Goal: Use online tool/utility: Utilize a website feature to perform a specific function

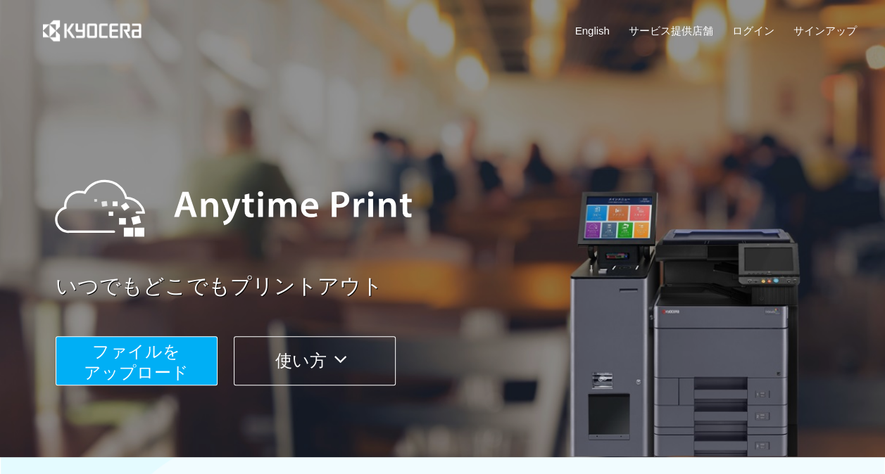
click at [185, 351] on button "ファイルを ​​アップロード" at bounding box center [137, 360] width 162 height 49
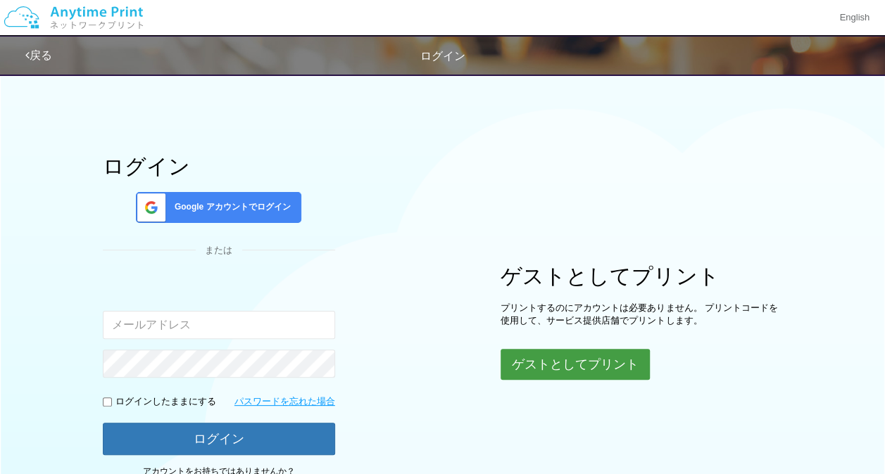
click at [559, 367] on button "ゲストとしてプリント" at bounding box center [574, 364] width 149 height 31
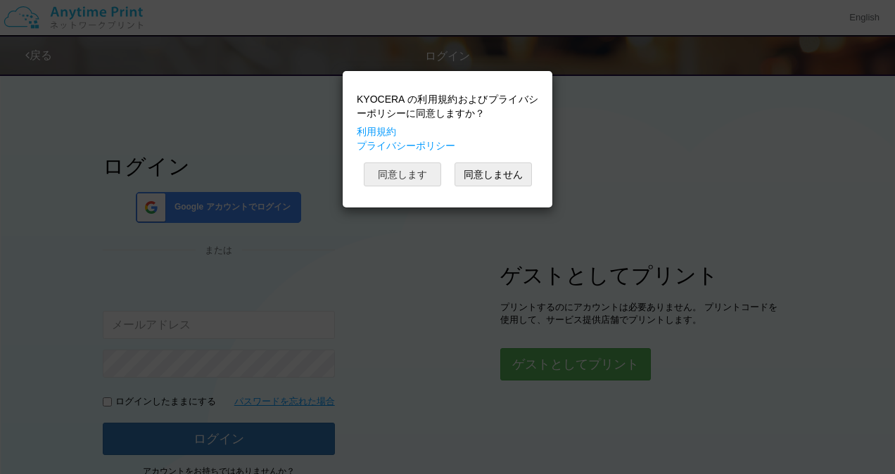
click at [412, 182] on button "同意します" at bounding box center [402, 175] width 77 height 24
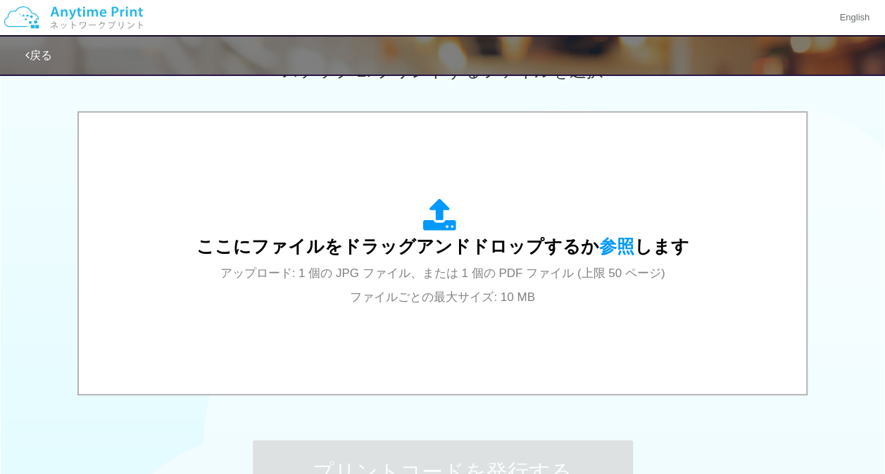
scroll to position [424, 0]
click at [405, 300] on span "アップロード: 1 個の JPG ファイル、または 1 個の PDF ファイル (上限 50 ページ) ファイルごとの最大サイズ: 10 MB" at bounding box center [442, 284] width 445 height 37
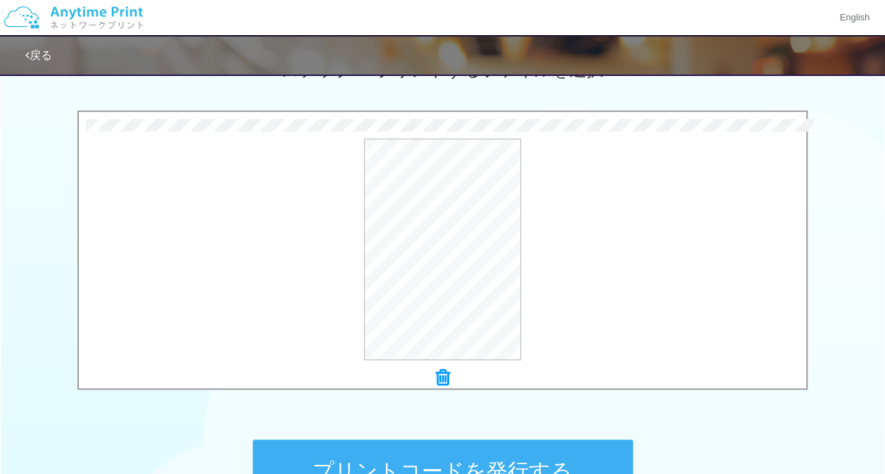
click at [425, 460] on button "プリントコードを発行する" at bounding box center [443, 471] width 380 height 63
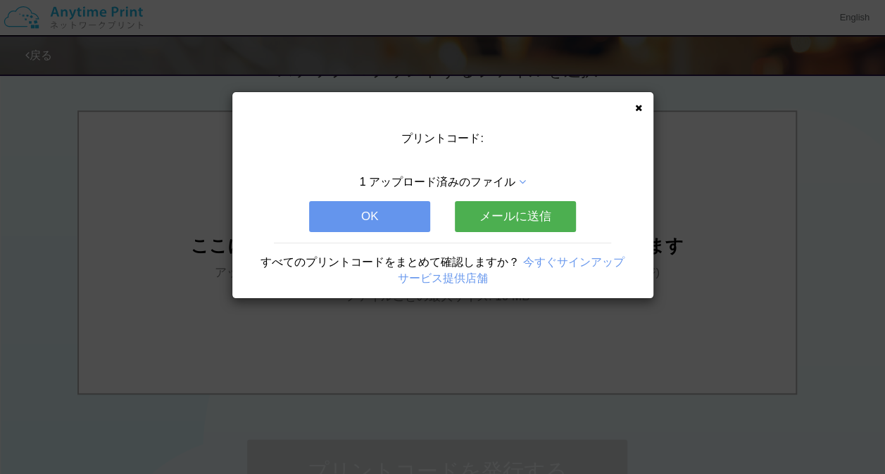
scroll to position [0, 0]
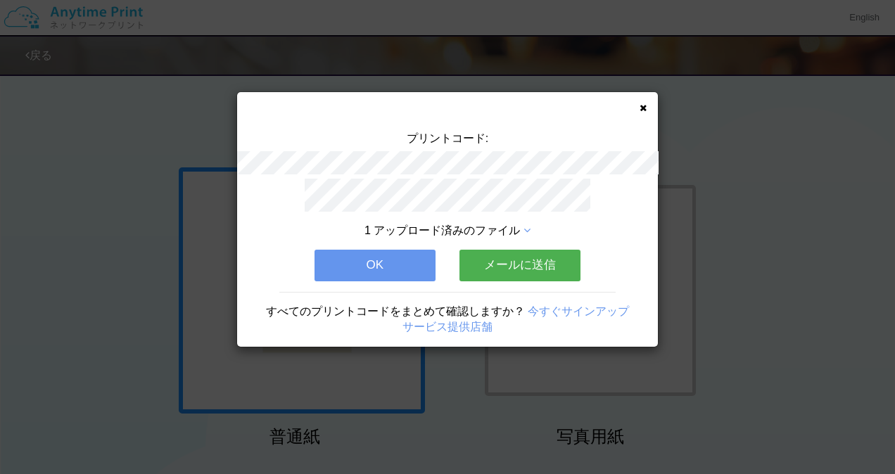
click at [380, 265] on button "OK" at bounding box center [375, 265] width 121 height 31
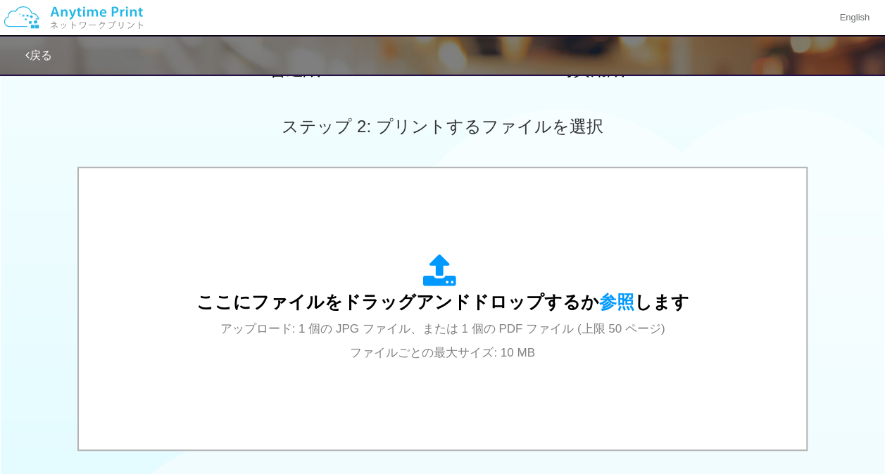
scroll to position [372, 0]
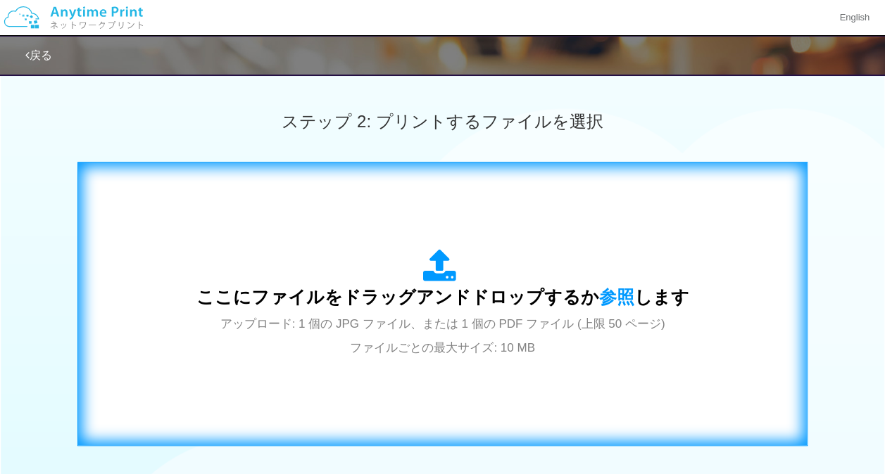
click at [460, 274] on icon at bounding box center [442, 266] width 39 height 35
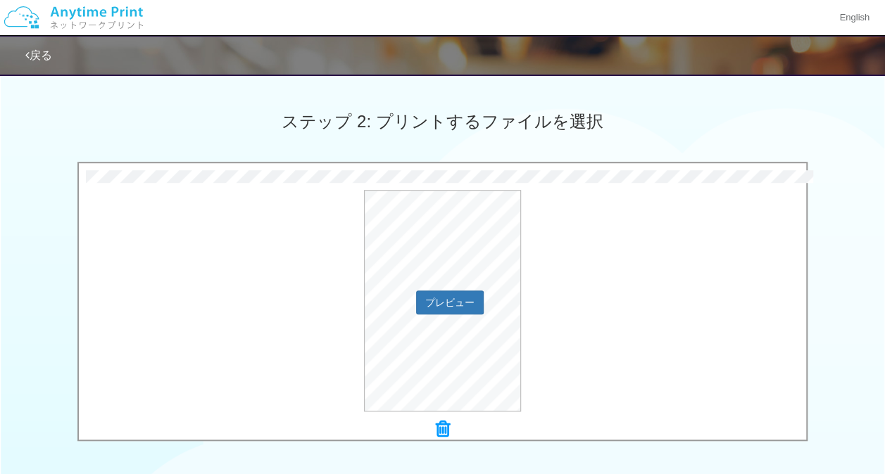
scroll to position [595, 0]
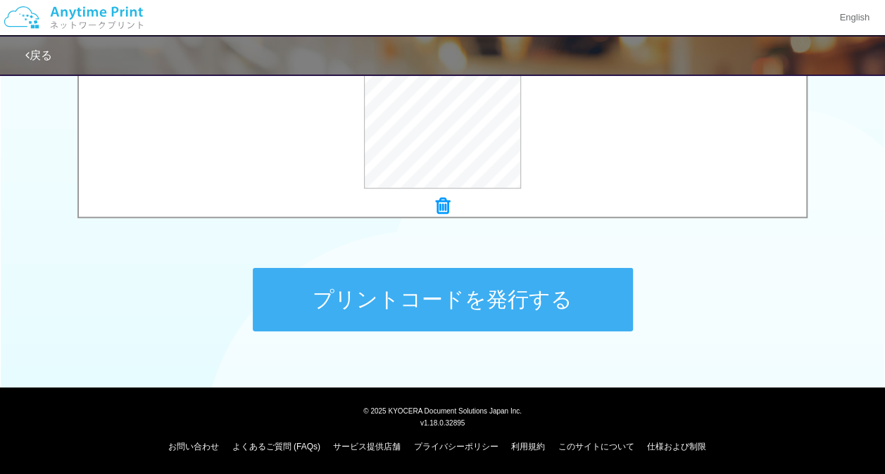
click at [545, 305] on button "プリントコードを発行する" at bounding box center [443, 299] width 380 height 63
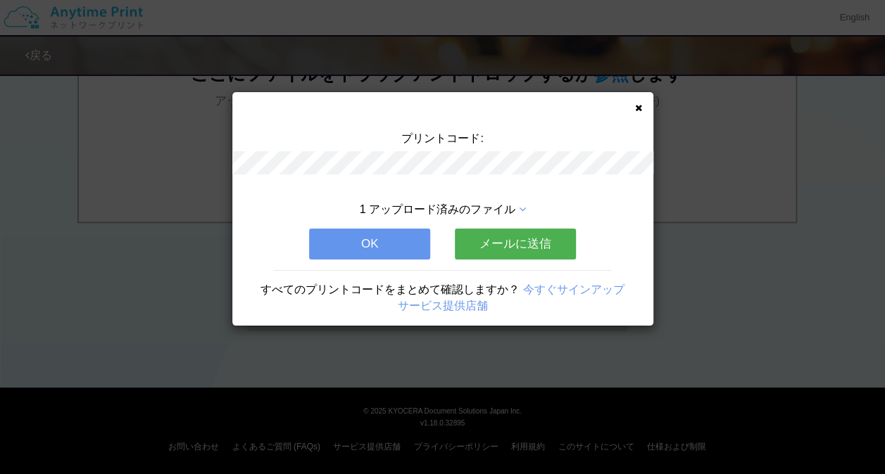
scroll to position [0, 0]
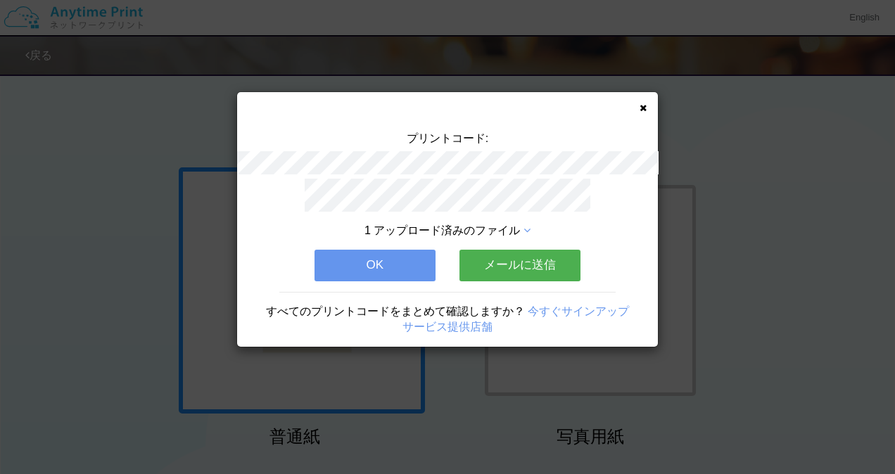
click at [405, 265] on button "OK" at bounding box center [375, 265] width 121 height 31
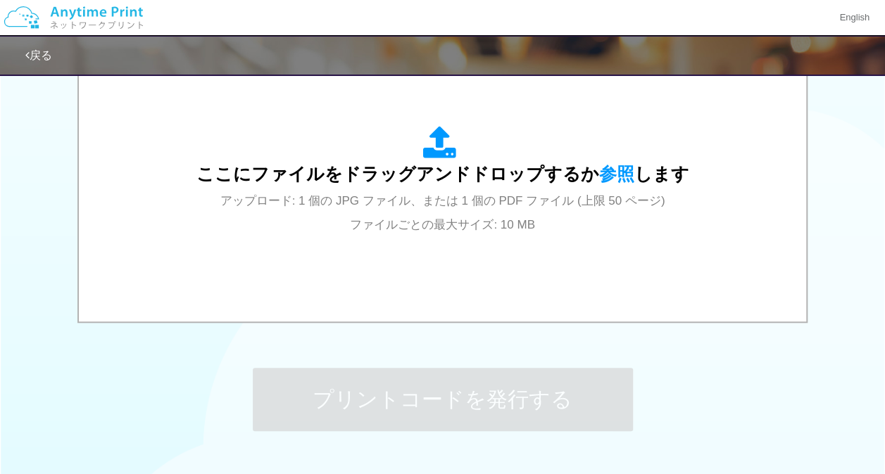
scroll to position [510, 0]
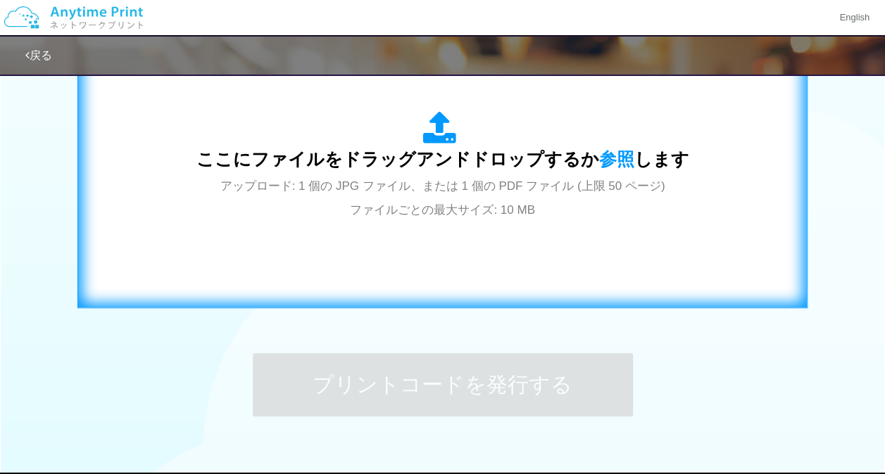
click at [514, 244] on div "ここにファイルをドラッグアンドドロップするか 参照 します アップロード: 1 個の JPG ファイル、または 1 個の PDF ファイル (上限 50 ペー…" at bounding box center [442, 166] width 700 height 255
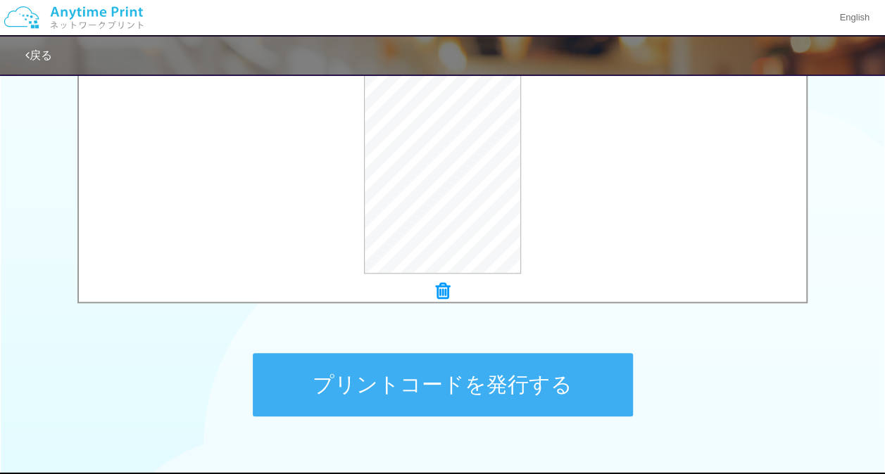
click at [405, 383] on button "プリントコードを発行する" at bounding box center [443, 384] width 380 height 63
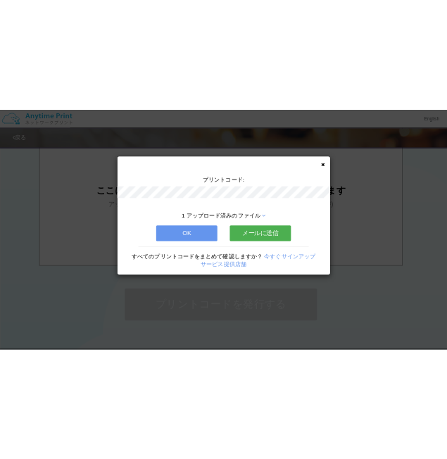
scroll to position [0, 0]
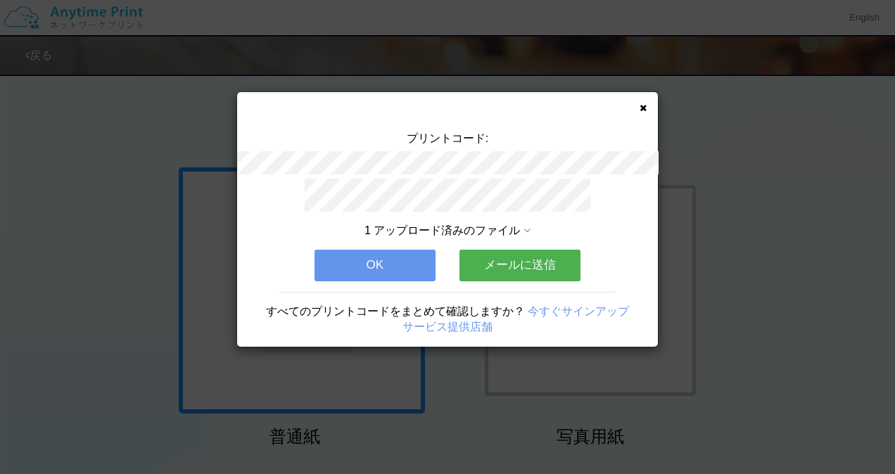
click at [377, 267] on button "OK" at bounding box center [375, 265] width 121 height 31
